Goal: Task Accomplishment & Management: Manage account settings

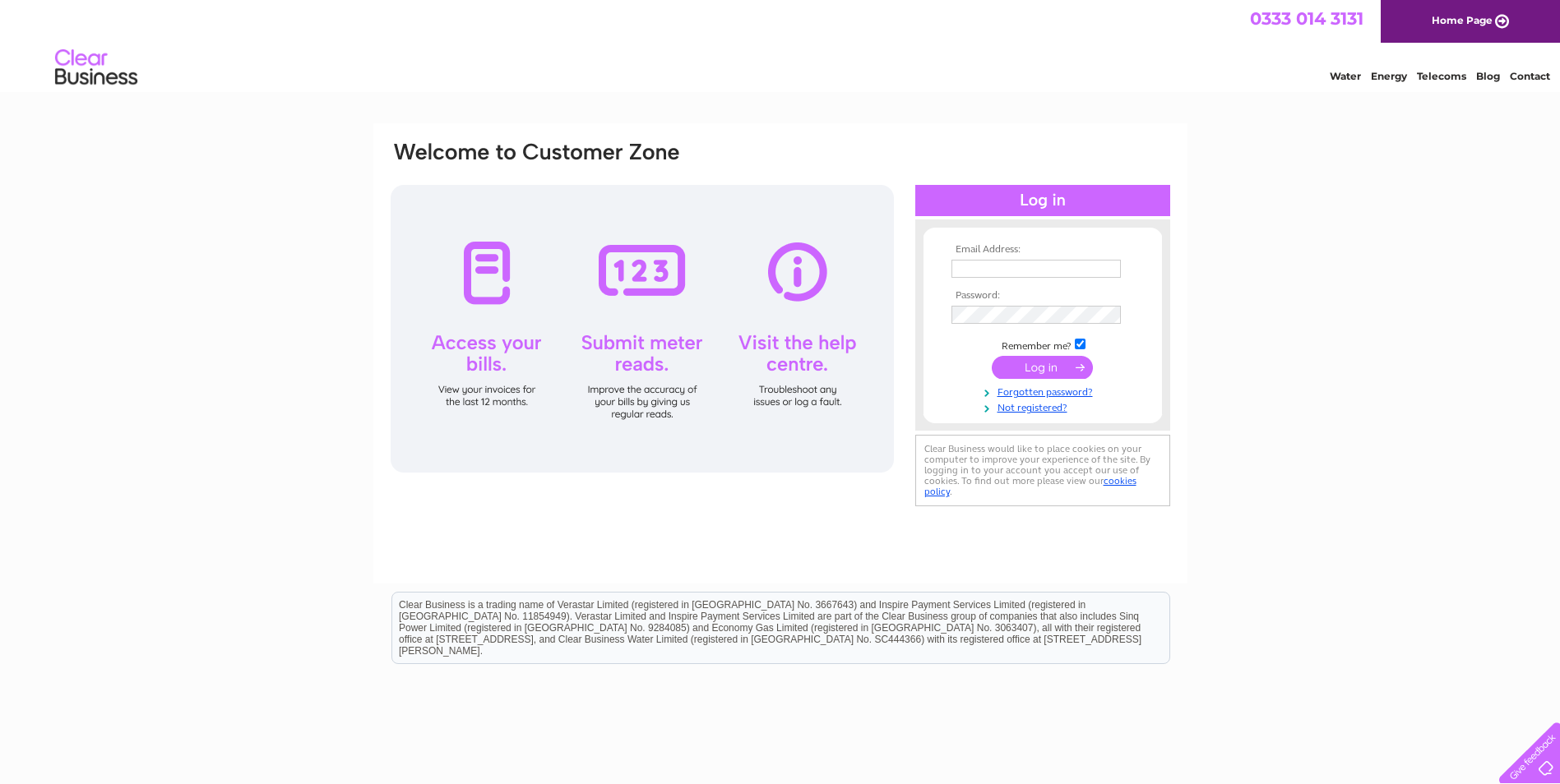
type input "accounts@marksmithglazing.com"
click at [1049, 363] on input "submit" at bounding box center [1042, 368] width 101 height 23
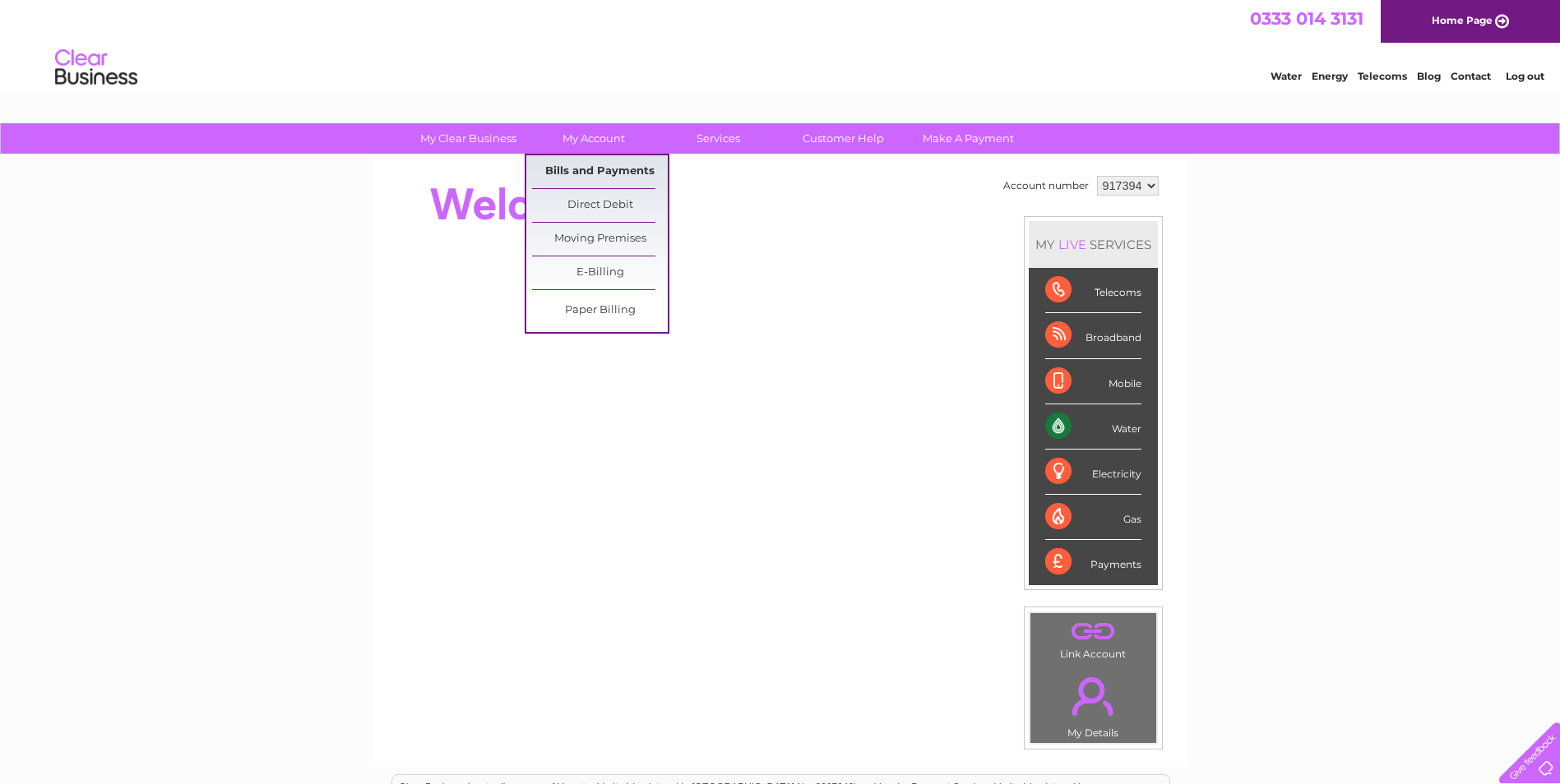
click at [594, 164] on link "Bills and Payments" at bounding box center [599, 172] width 135 height 33
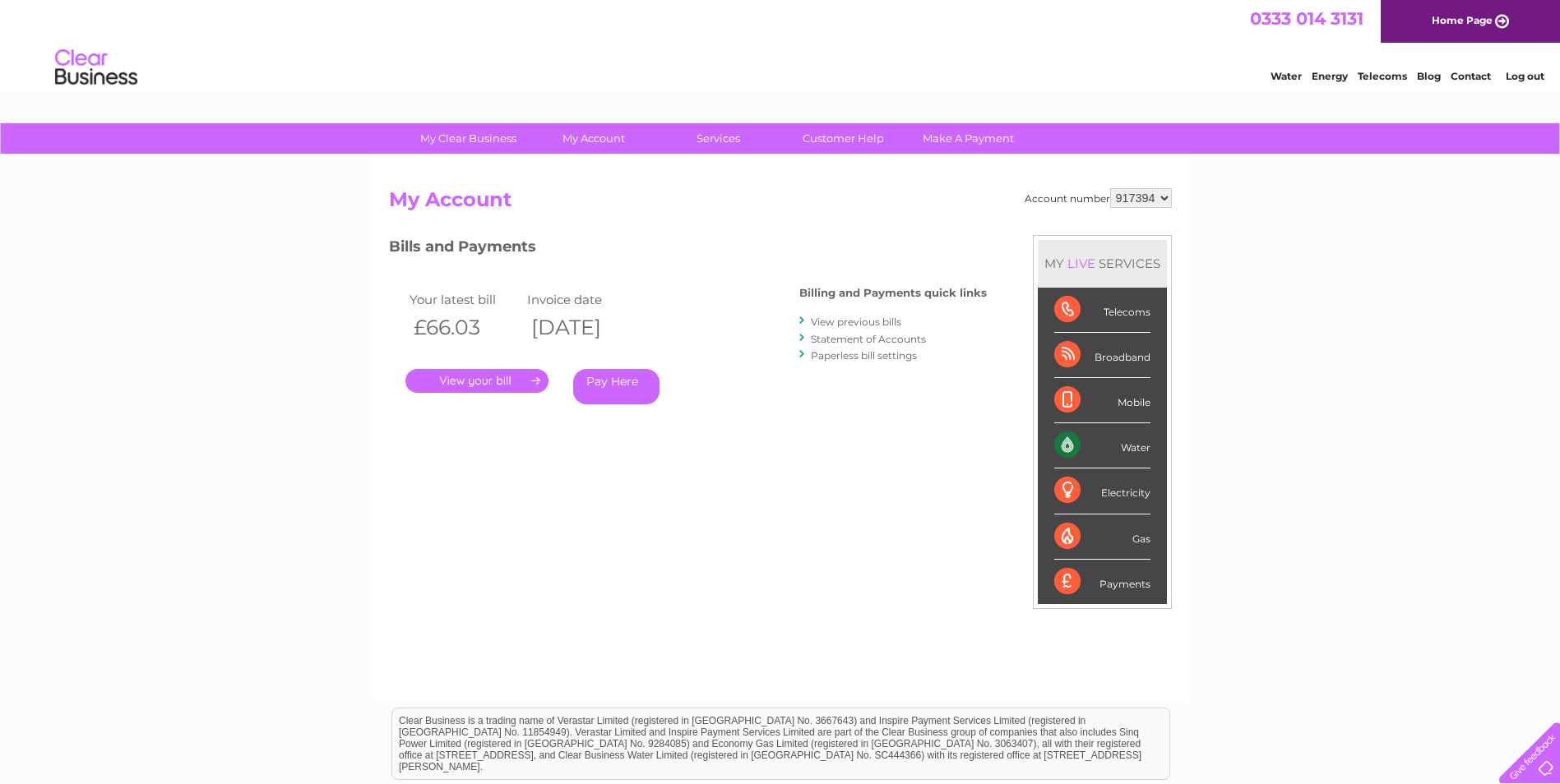
click at [501, 388] on link "." at bounding box center [476, 381] width 143 height 24
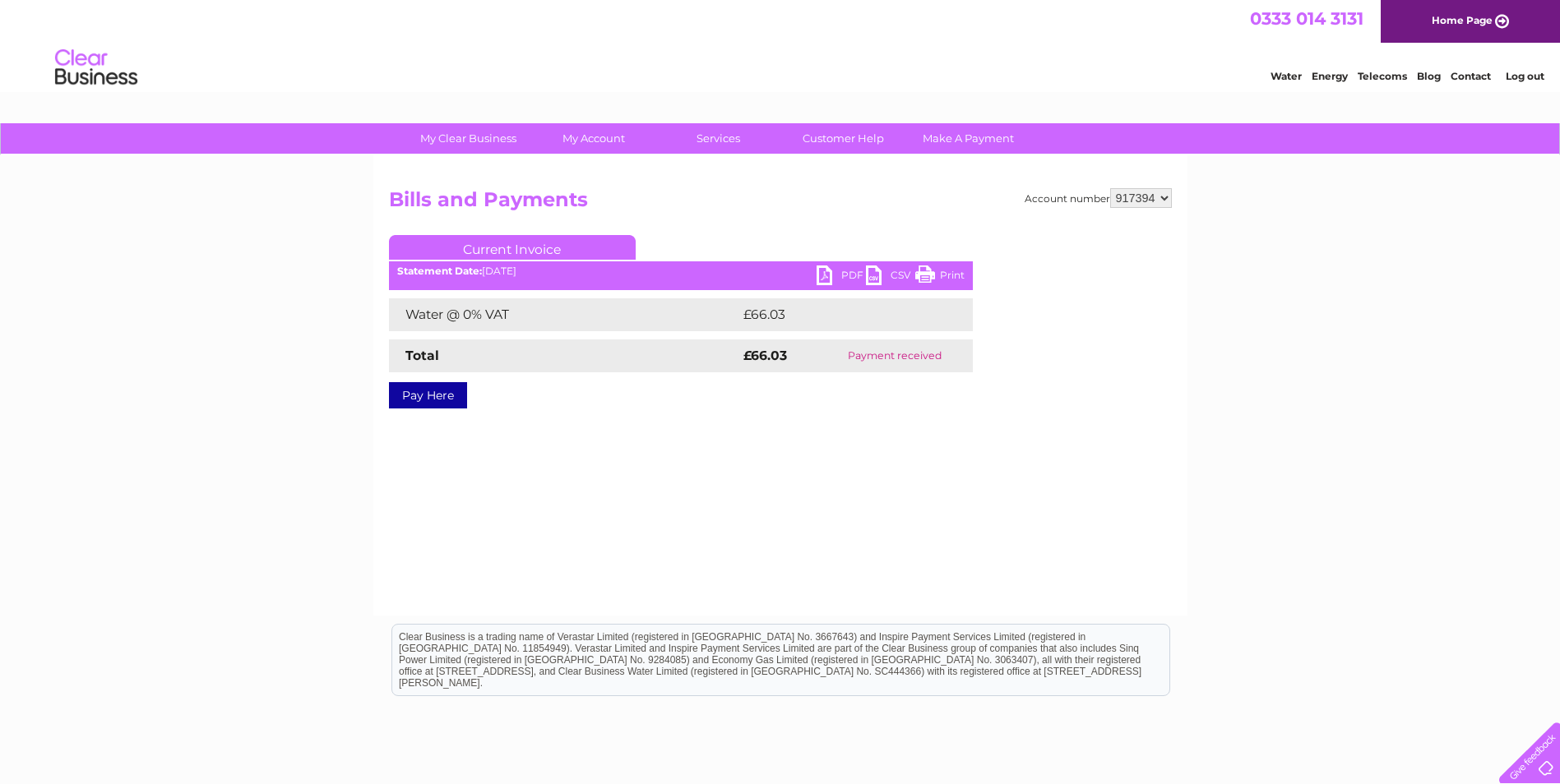
click at [841, 272] on link "PDF" at bounding box center [841, 277] width 49 height 24
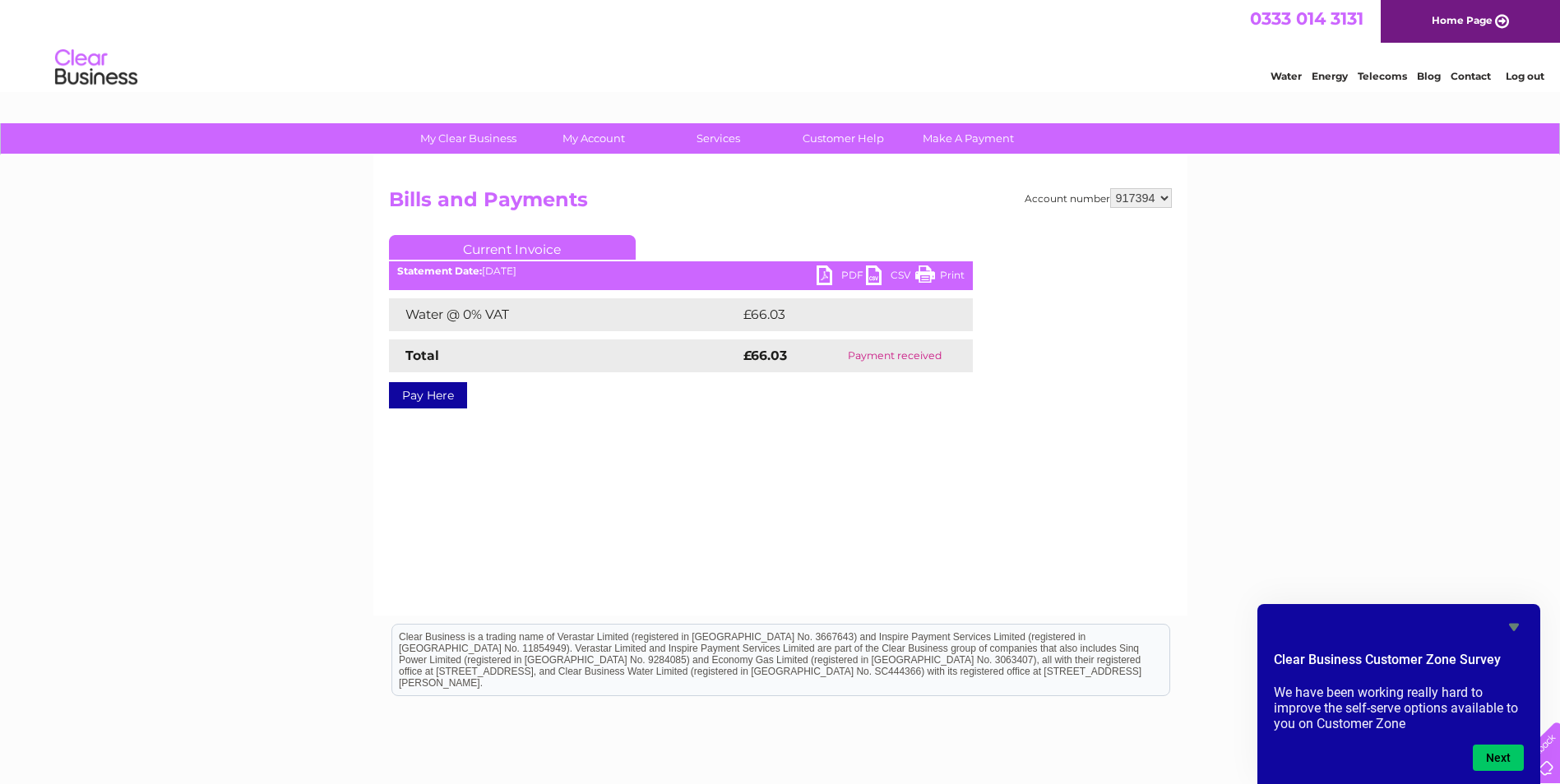
click at [1536, 80] on link "Log out" at bounding box center [1524, 75] width 39 height 12
